Goal: Information Seeking & Learning: Learn about a topic

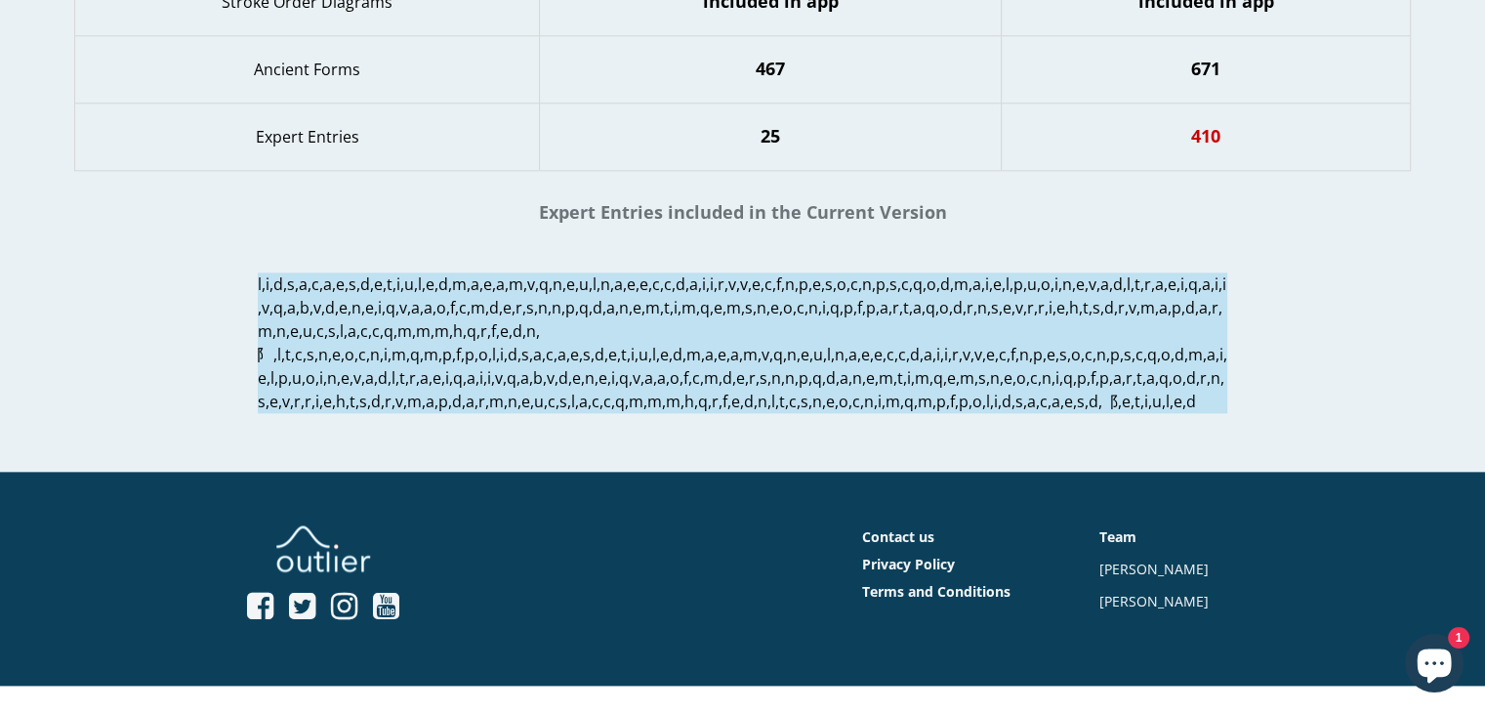
scroll to position [2224, 0]
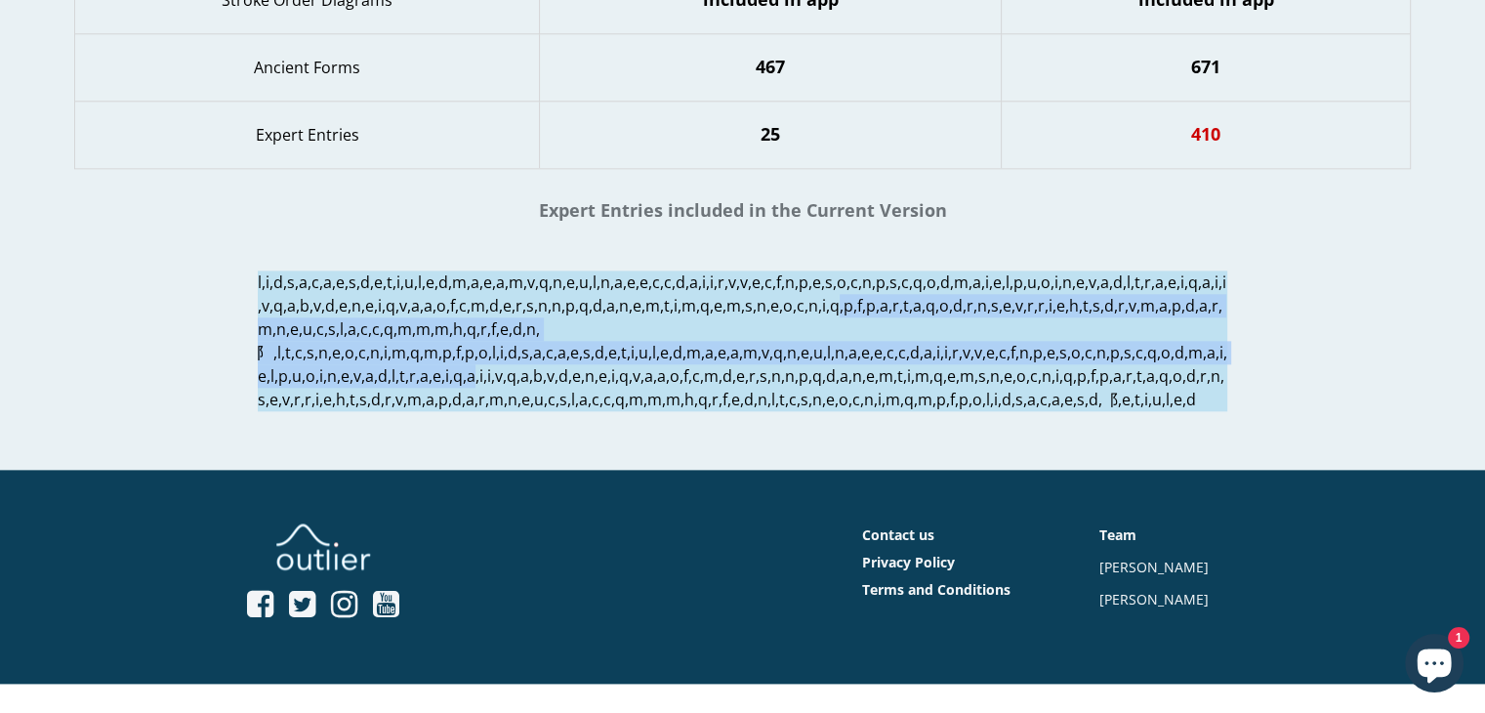
drag, startPoint x: 788, startPoint y: 329, endPoint x: 814, endPoint y: 408, distance: 83.3
click at [814, 408] on p at bounding box center [743, 340] width 970 height 141
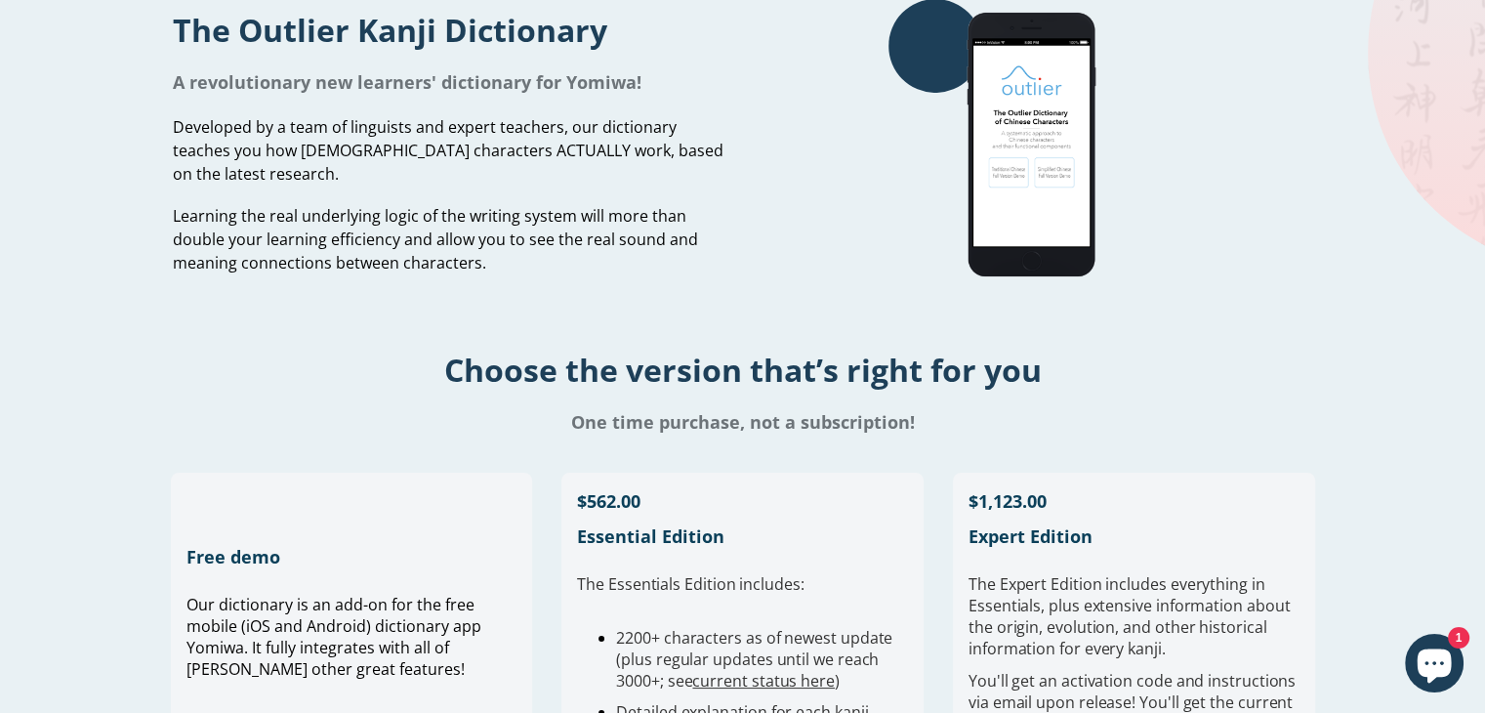
scroll to position [0, 0]
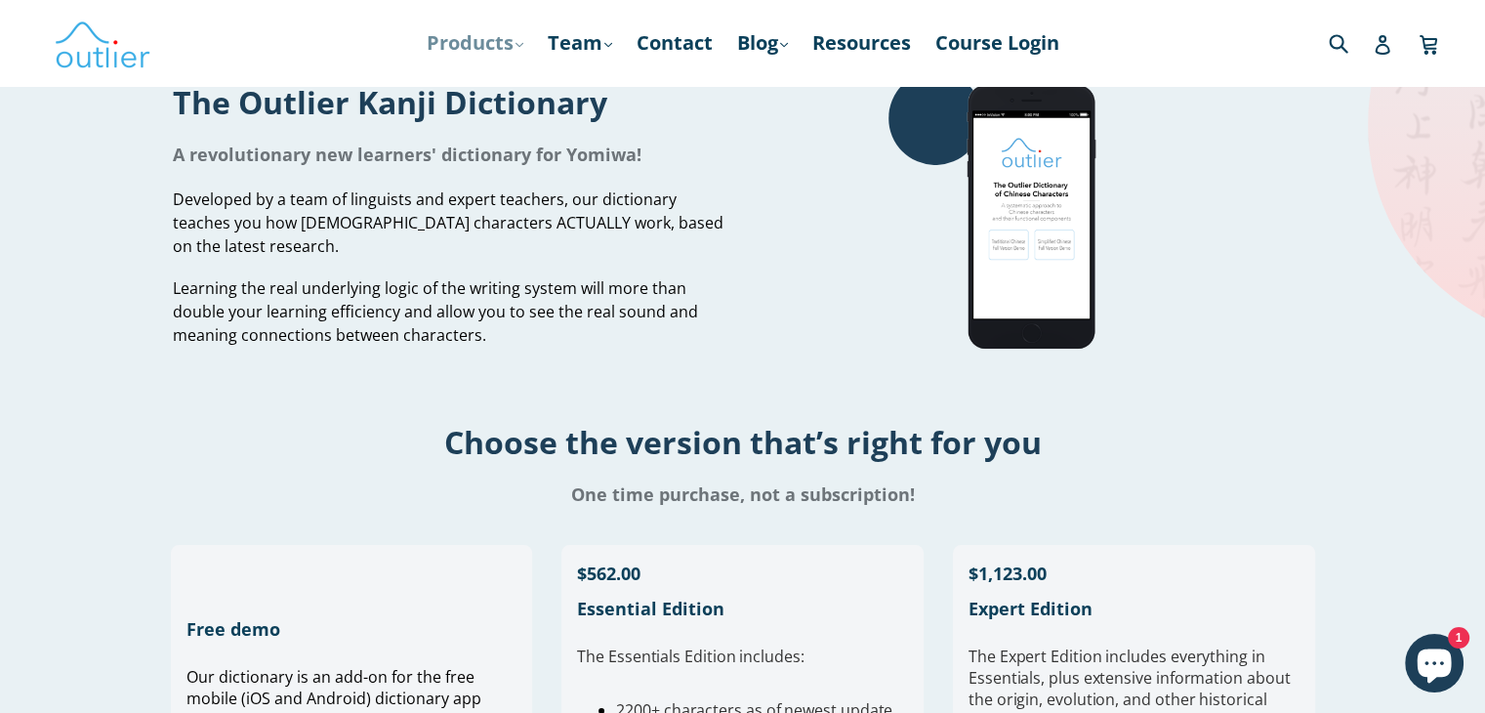
click at [488, 50] on link "Products .cls-1{fill:#231f20} expand" at bounding box center [475, 42] width 116 height 35
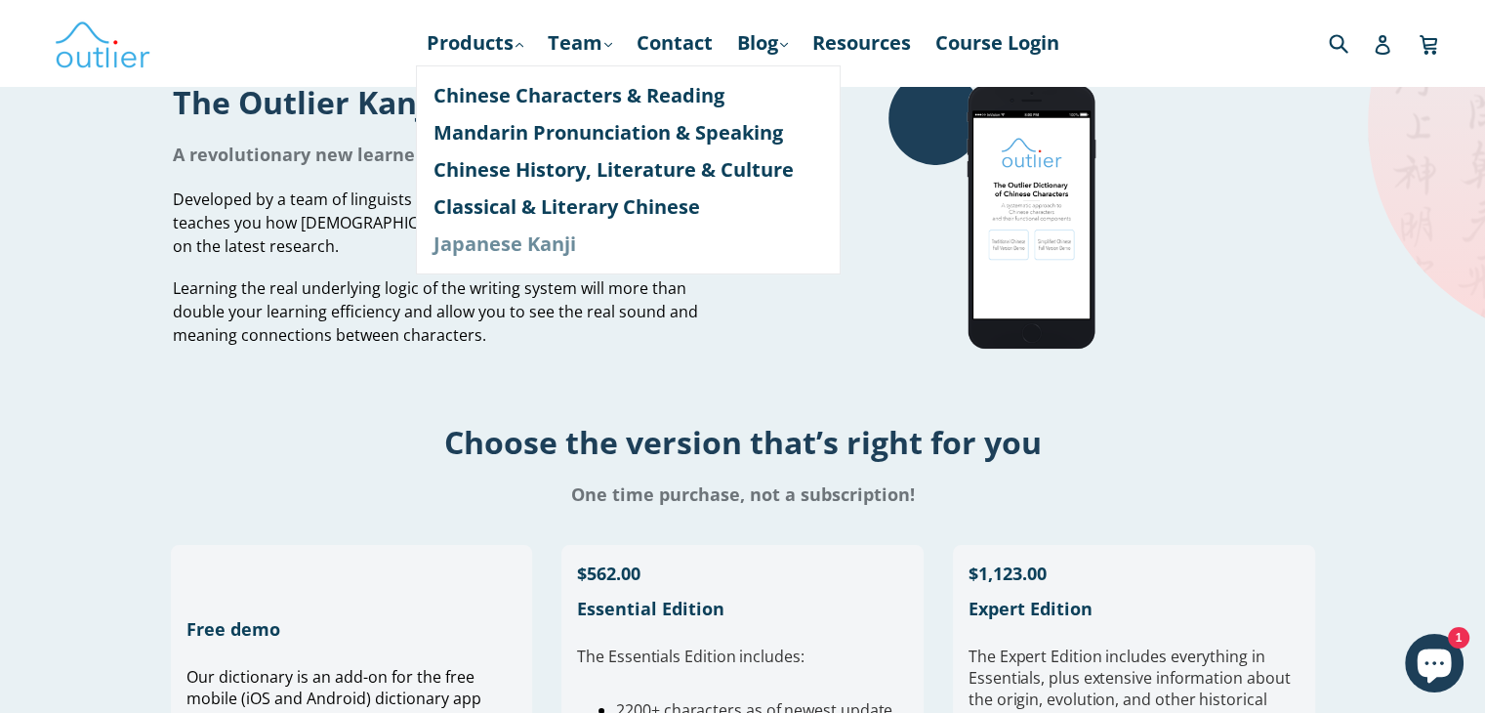
click at [543, 254] on link "Japanese Kanji" at bounding box center [627, 243] width 389 height 37
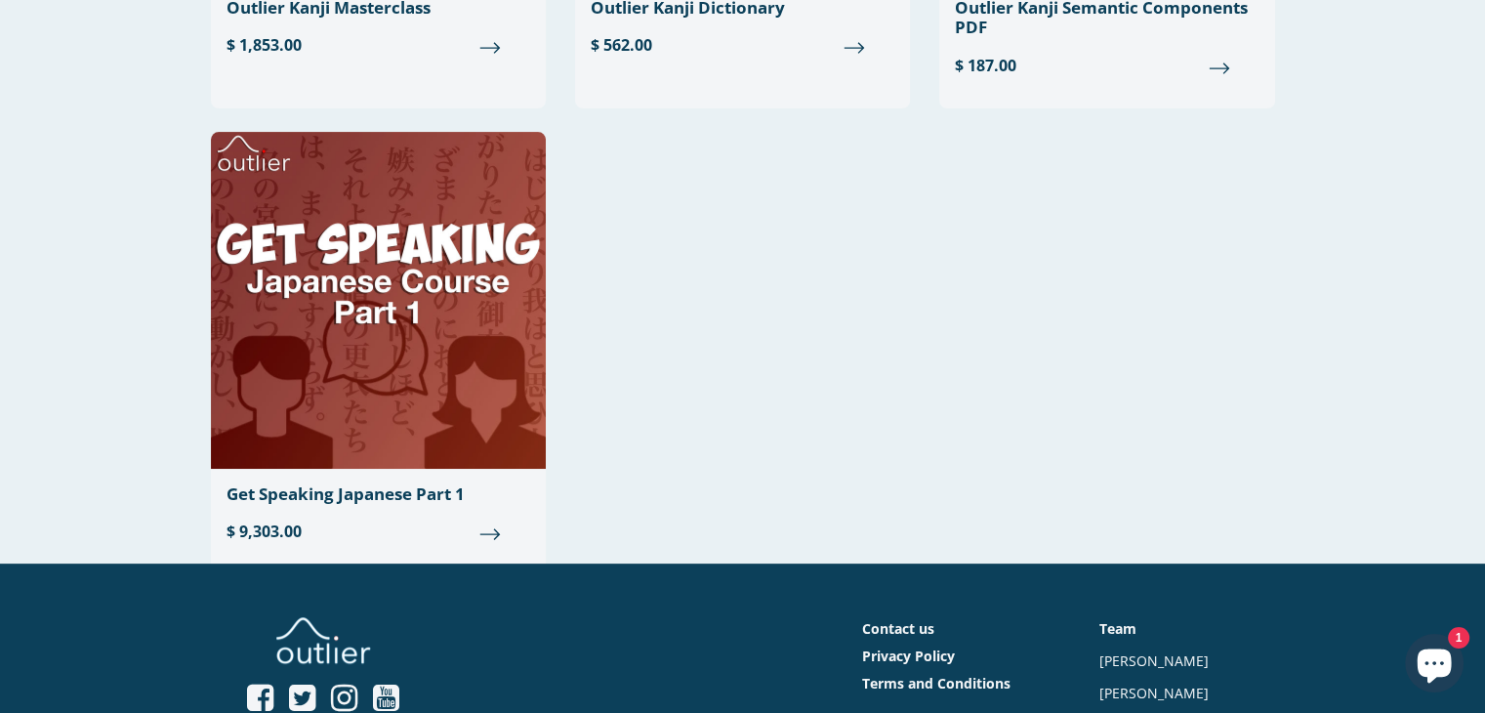
scroll to position [537, 0]
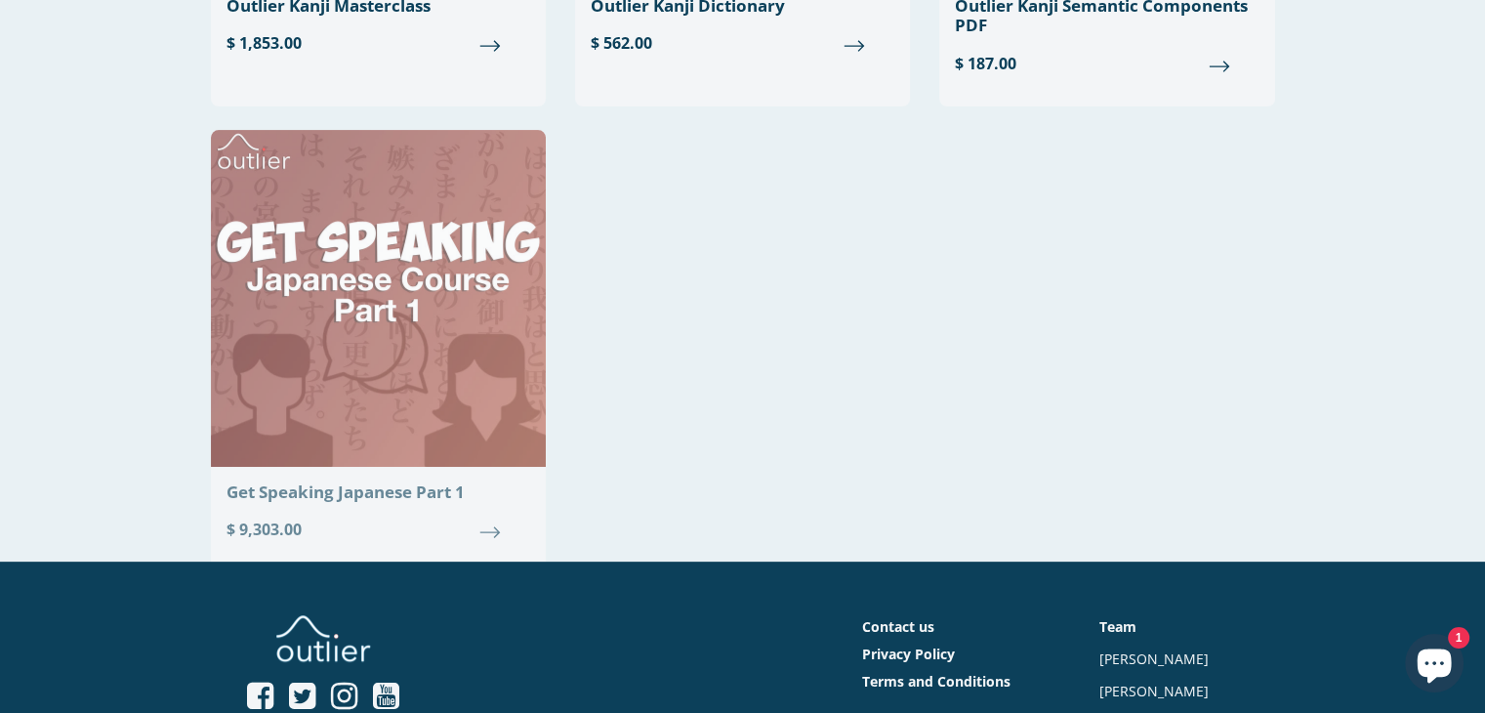
click at [412, 380] on img at bounding box center [378, 298] width 335 height 337
